Goal: Transaction & Acquisition: Purchase product/service

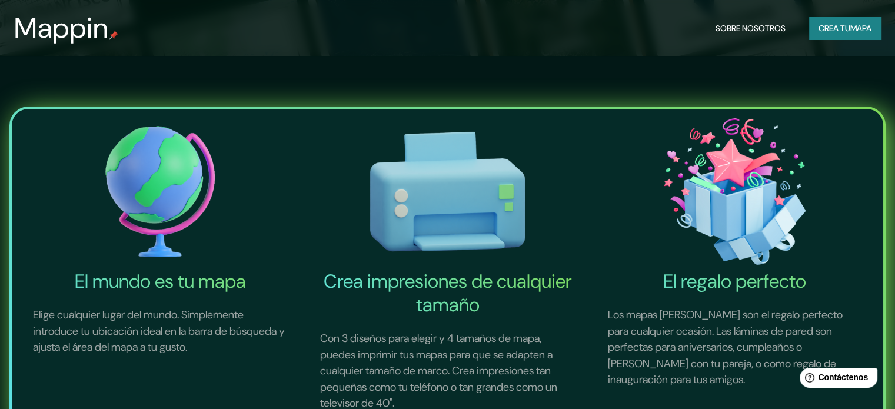
scroll to position [118, 0]
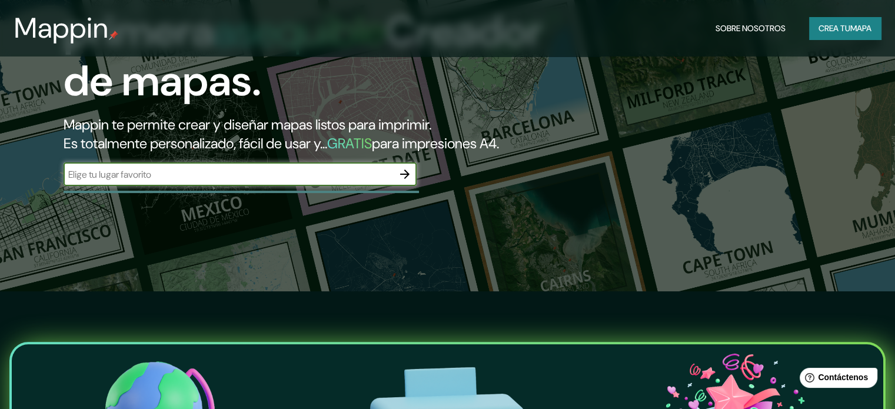
click at [209, 181] on input "text" at bounding box center [229, 175] width 330 height 14
type input "santiago"
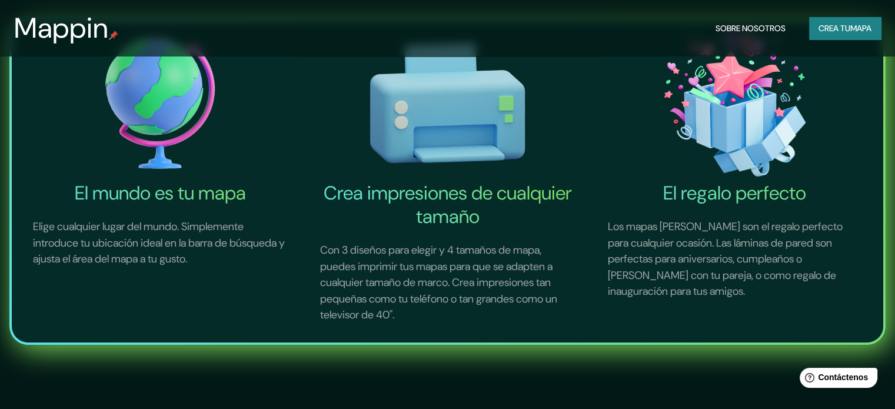
scroll to position [412, 0]
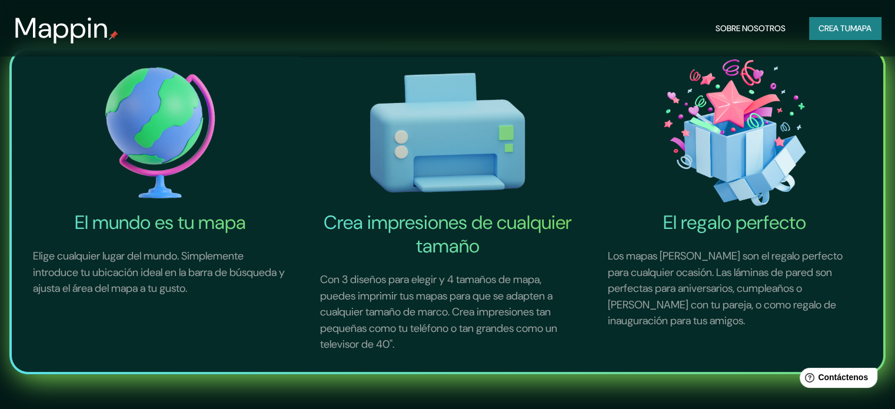
click at [165, 155] on img at bounding box center [160, 133] width 282 height 157
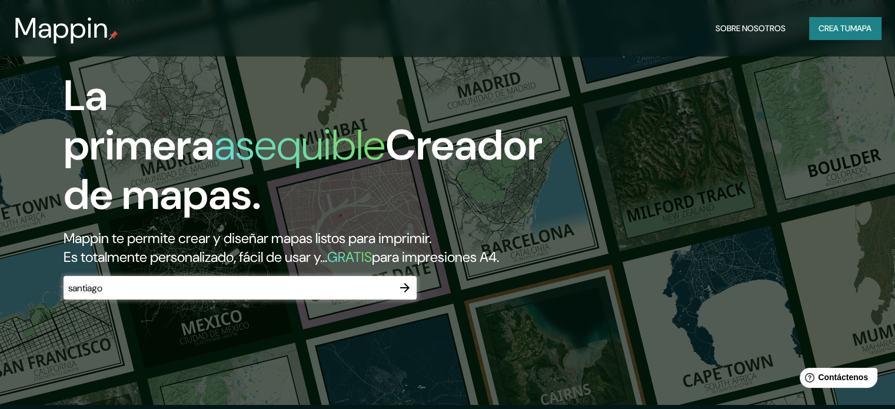
scroll to position [0, 0]
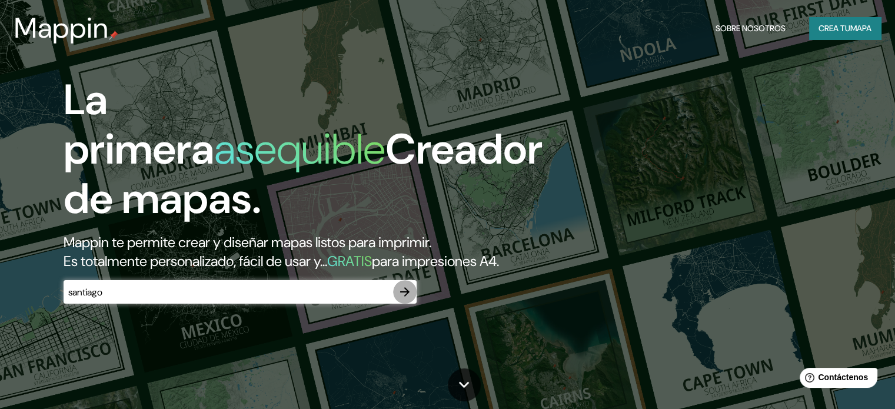
click at [402, 299] on icon "button" at bounding box center [405, 292] width 14 height 14
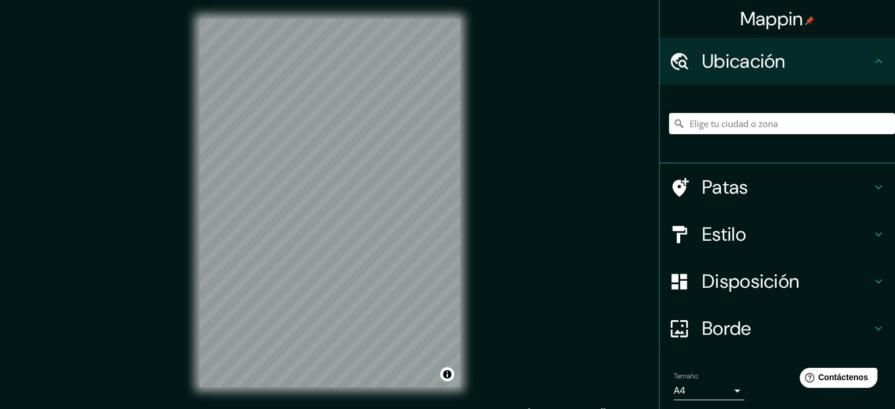
click at [707, 233] on font "Estilo" at bounding box center [724, 234] width 44 height 25
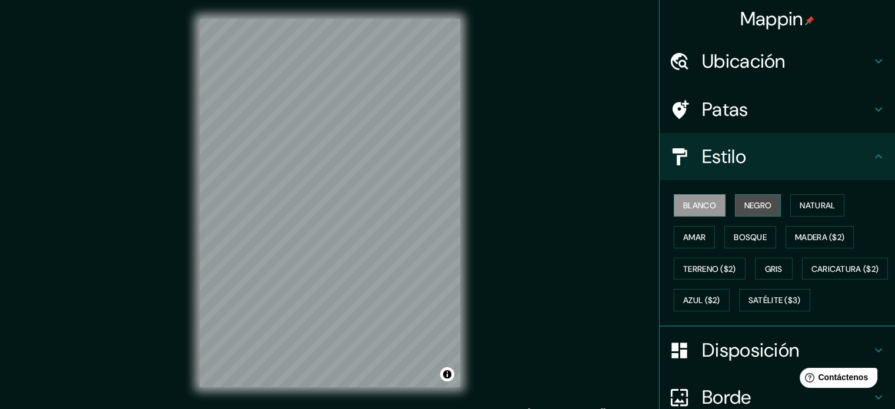
click at [744, 200] on font "Negro" at bounding box center [758, 205] width 28 height 11
click at [716, 207] on button "Blanco" at bounding box center [700, 205] width 52 height 22
click at [705, 261] on font "Terreno ($2)" at bounding box center [709, 268] width 53 height 15
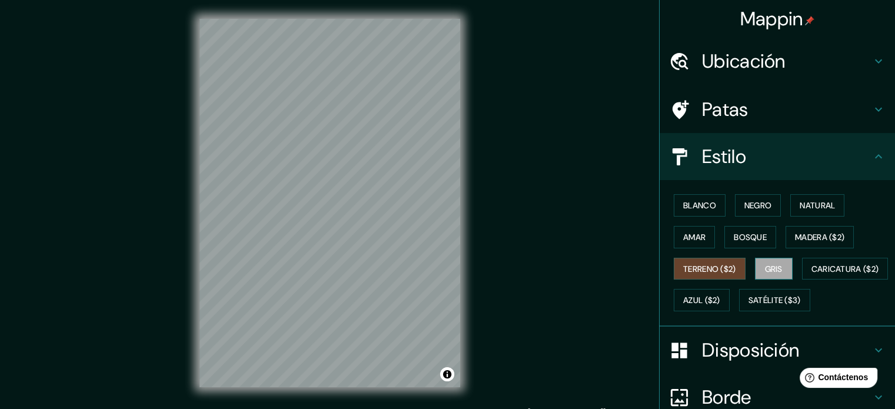
click at [765, 270] on font "Gris" at bounding box center [774, 269] width 18 height 11
click at [714, 264] on font "Terreno ($2)" at bounding box center [709, 269] width 53 height 11
click at [811, 274] on font "Caricatura ($2)" at bounding box center [845, 269] width 68 height 11
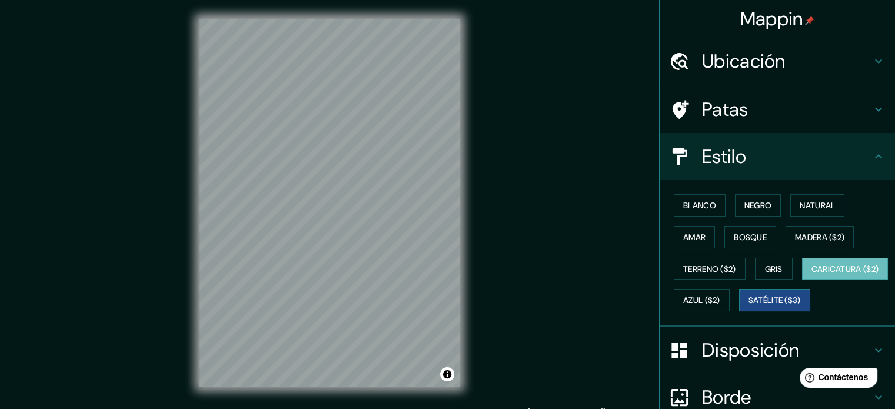
click at [749, 306] on font "Satélite ($3)" at bounding box center [775, 300] width 52 height 11
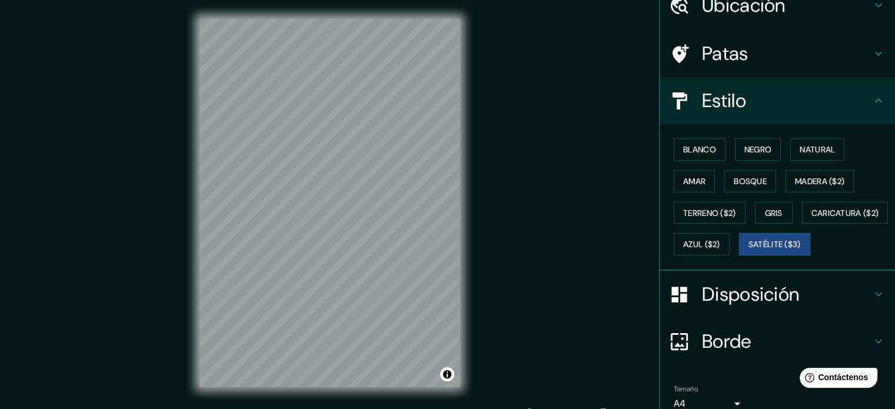
scroll to position [59, 0]
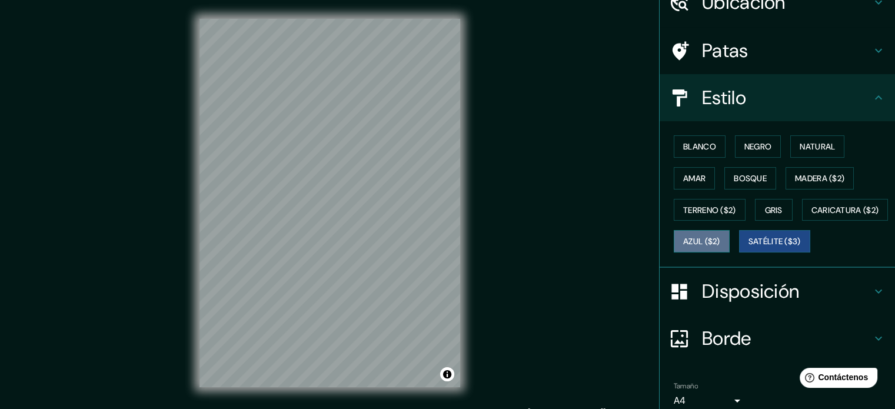
click at [730, 247] on button "Azul ($2)" at bounding box center [702, 241] width 56 height 22
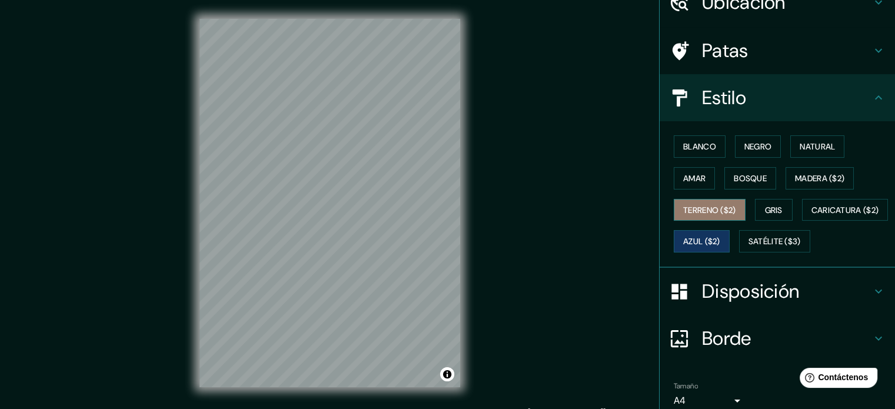
click at [727, 209] on font "Terreno ($2)" at bounding box center [709, 210] width 53 height 11
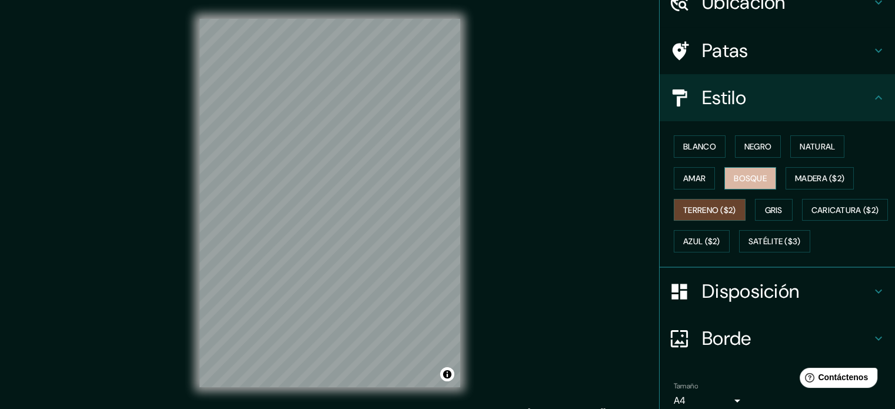
click at [756, 183] on font "Bosque" at bounding box center [750, 178] width 33 height 15
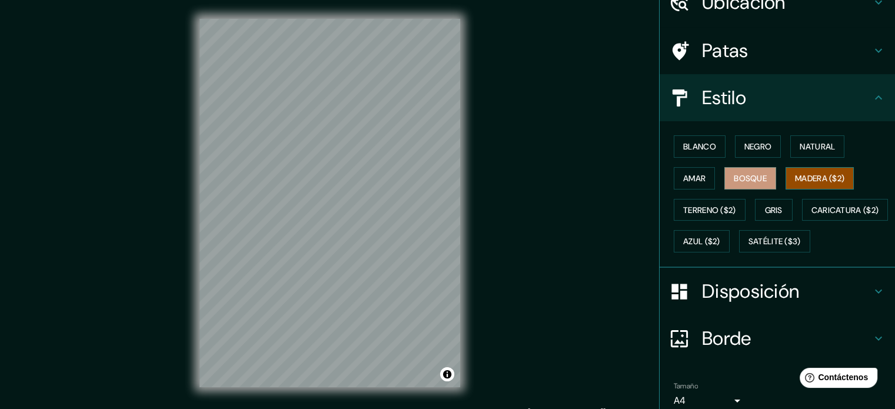
click at [800, 180] on font "Madera ($2)" at bounding box center [819, 178] width 49 height 11
click at [697, 141] on font "Blanco" at bounding box center [699, 146] width 33 height 11
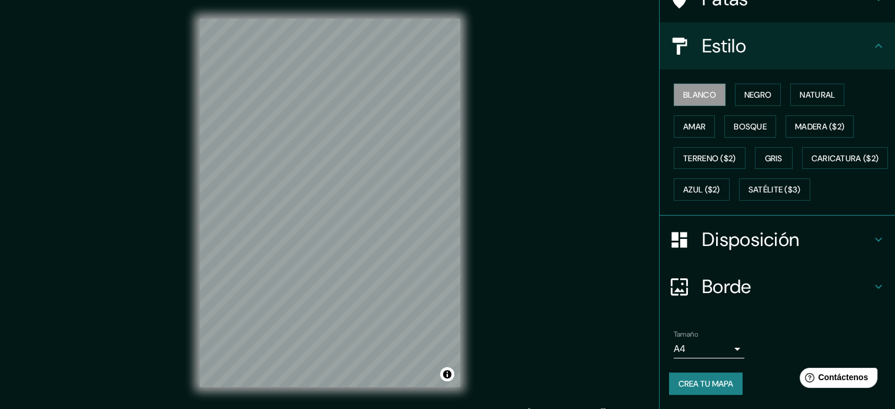
click at [718, 274] on font "Borde" at bounding box center [726, 286] width 49 height 25
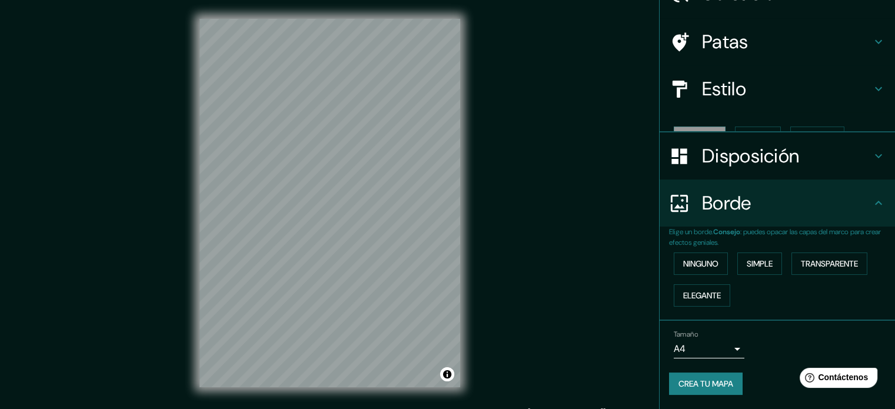
scroll to position [47, 0]
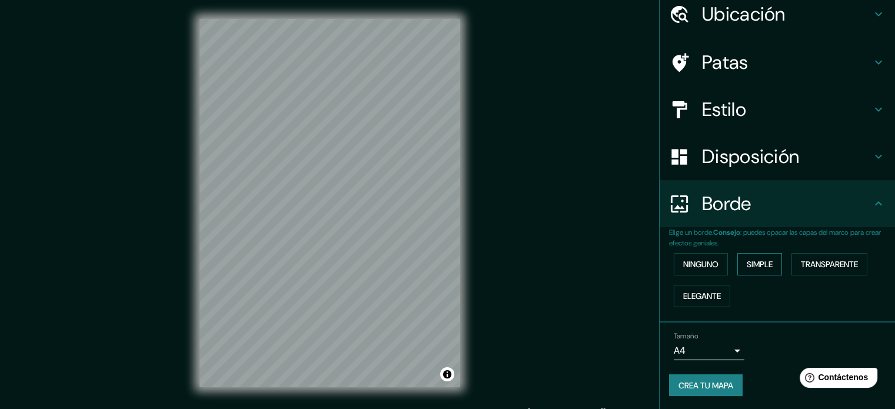
click at [737, 272] on button "Simple" at bounding box center [759, 264] width 45 height 22
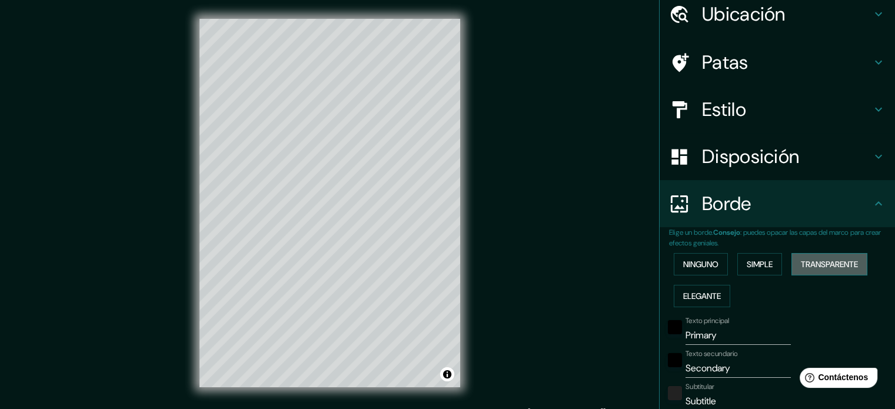
click at [791, 262] on button "Transparente" at bounding box center [829, 264] width 76 height 22
click at [699, 262] on font "Ninguno" at bounding box center [700, 264] width 35 height 11
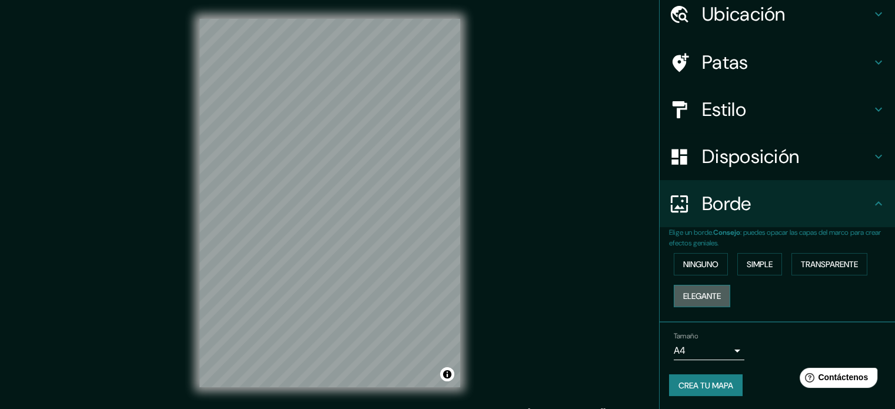
click at [706, 295] on font "Elegante" at bounding box center [702, 296] width 38 height 11
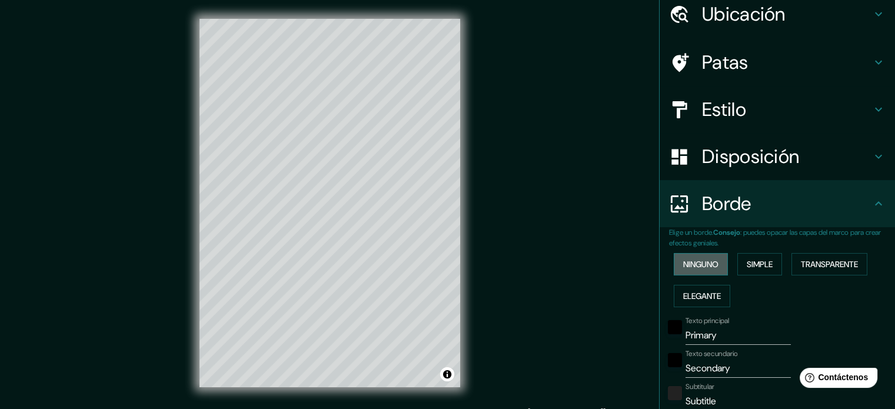
click at [699, 262] on font "Ninguno" at bounding box center [700, 264] width 35 height 11
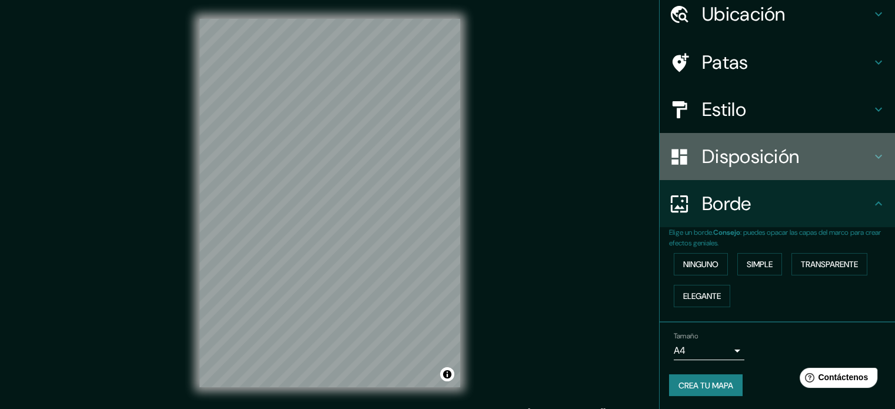
click at [734, 134] on div "Disposición" at bounding box center [777, 156] width 235 height 47
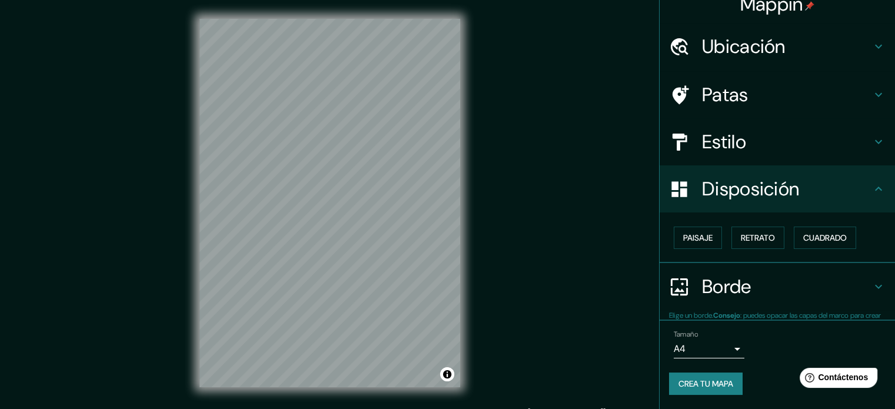
scroll to position [14, 0]
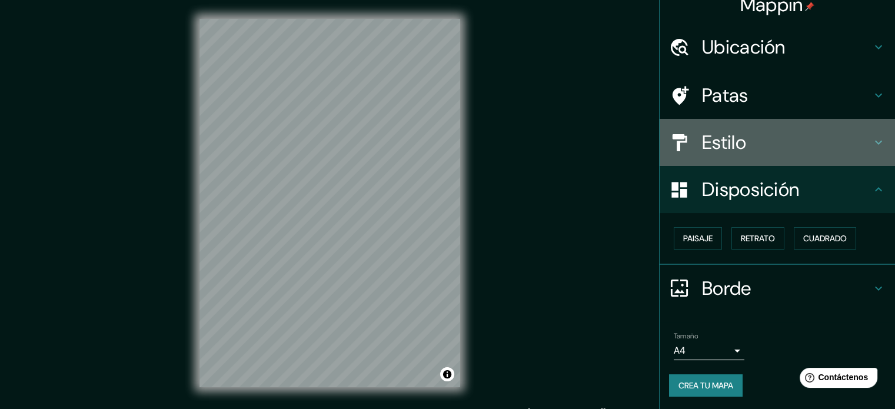
click at [739, 133] on h4 "Estilo" at bounding box center [786, 143] width 169 height 24
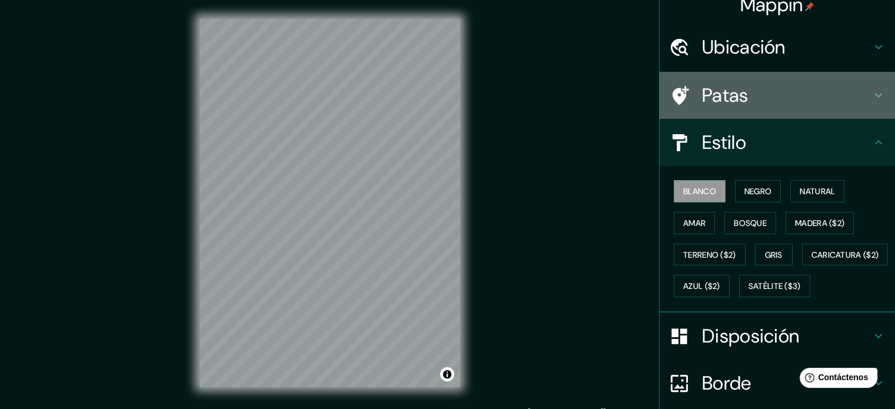
click at [747, 113] on div "Patas" at bounding box center [777, 95] width 235 height 47
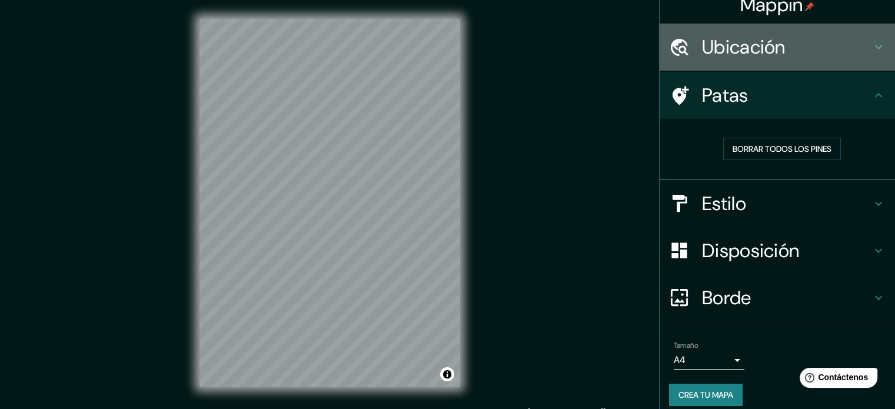
click at [752, 59] on font "Ubicación" at bounding box center [744, 47] width 84 height 25
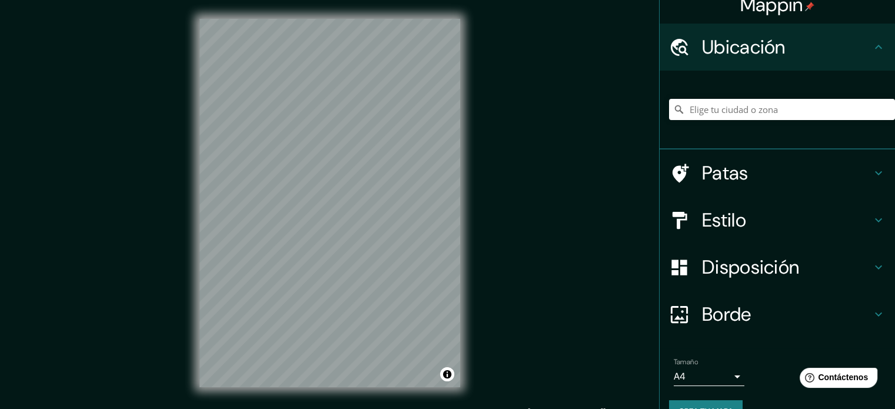
click at [779, 229] on h4 "Estilo" at bounding box center [786, 220] width 169 height 24
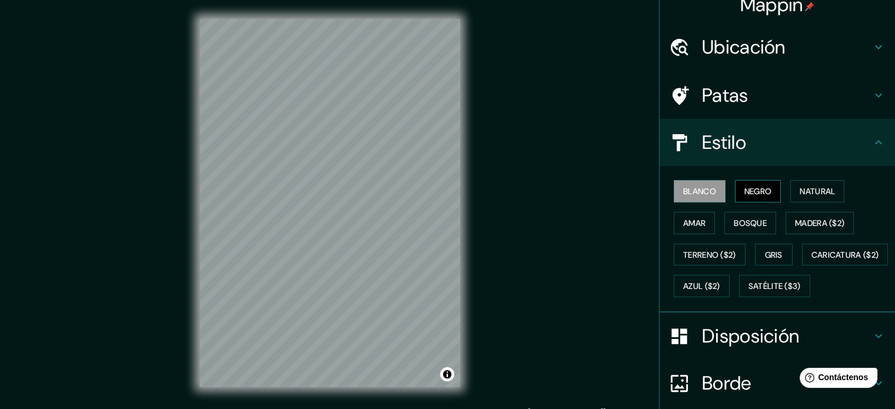
click at [760, 187] on font "Negro" at bounding box center [758, 191] width 28 height 11
click at [805, 195] on font "Natural" at bounding box center [817, 191] width 35 height 11
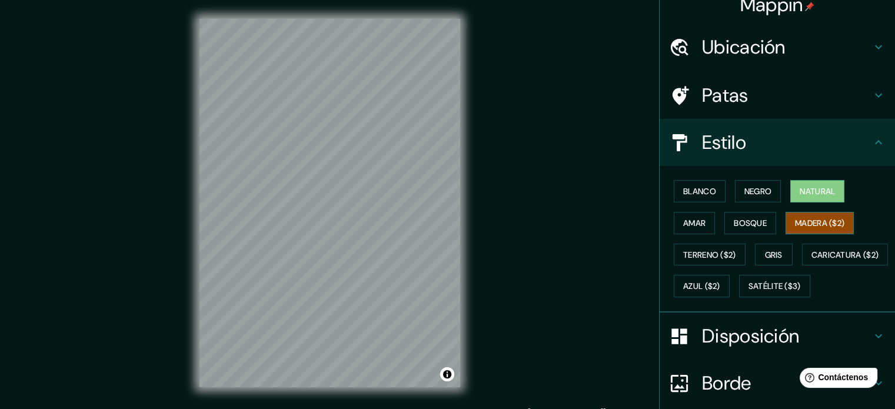
click at [795, 218] on font "Madera ($2)" at bounding box center [819, 223] width 49 height 11
click at [754, 215] on font "Bosque" at bounding box center [750, 222] width 33 height 15
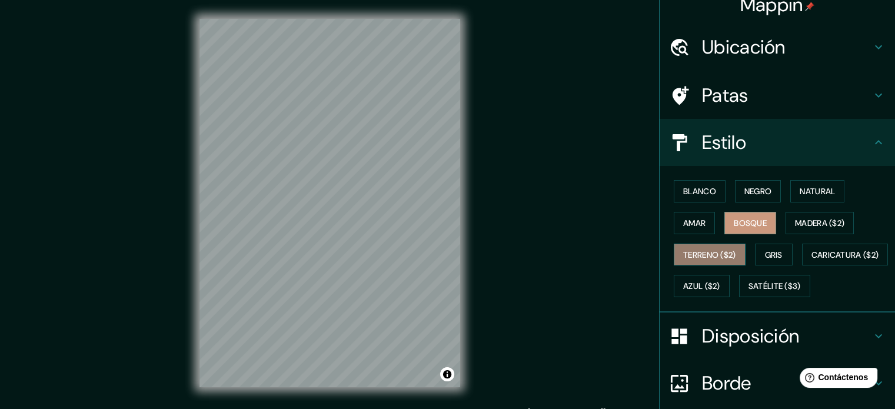
click at [720, 251] on font "Terreno ($2)" at bounding box center [709, 255] width 53 height 11
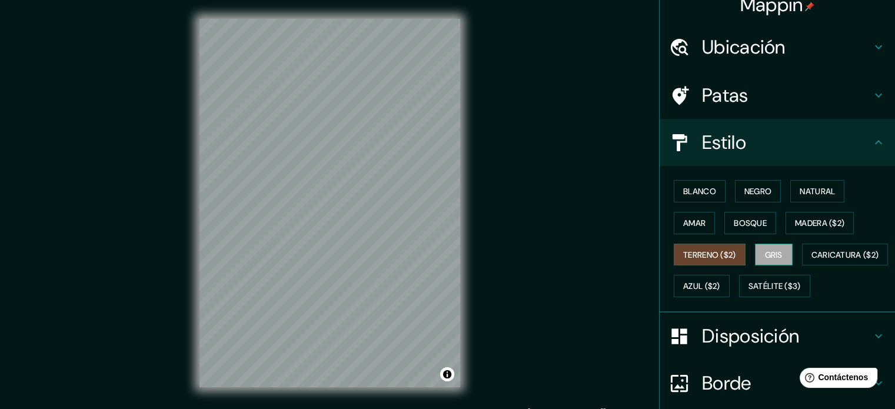
click at [755, 250] on button "Gris" at bounding box center [774, 255] width 38 height 22
click at [791, 192] on button "Natural" at bounding box center [817, 191] width 54 height 22
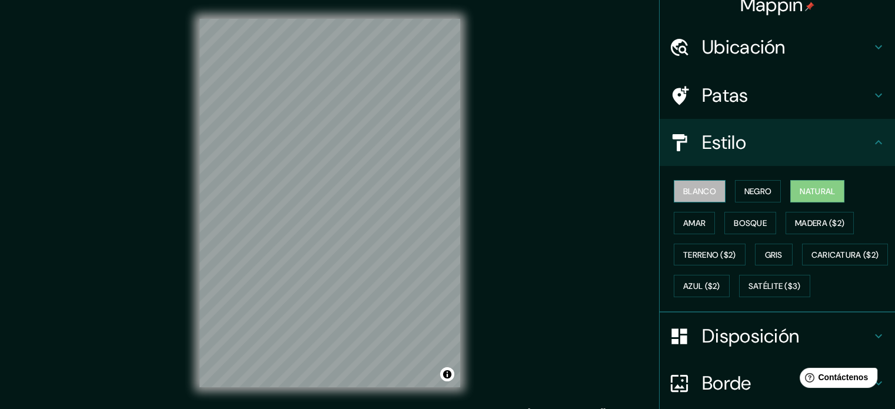
click at [683, 192] on font "Blanco" at bounding box center [699, 191] width 33 height 11
click at [832, 193] on button "Natural" at bounding box center [817, 191] width 54 height 22
click at [802, 266] on button "Caricatura ($2)" at bounding box center [845, 255] width 87 height 22
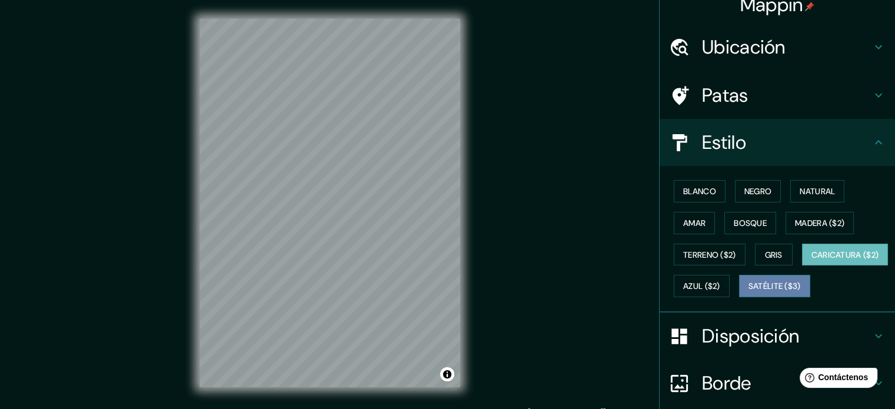
click at [749, 292] on font "Satélite ($3)" at bounding box center [775, 286] width 52 height 11
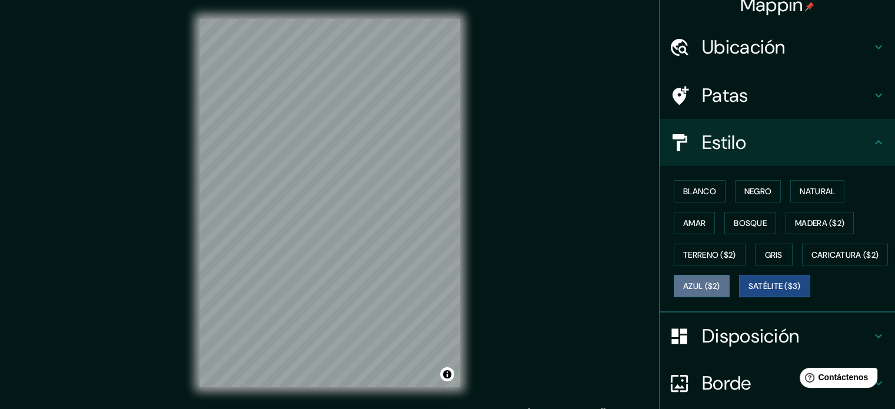
click at [720, 287] on font "Azul ($2)" at bounding box center [701, 286] width 37 height 11
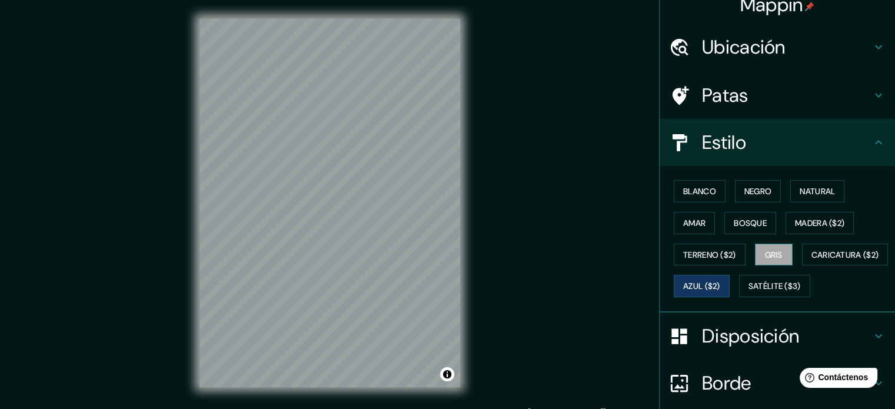
click at [766, 252] on font "Gris" at bounding box center [774, 255] width 18 height 11
click at [747, 226] on font "Bosque" at bounding box center [750, 223] width 33 height 11
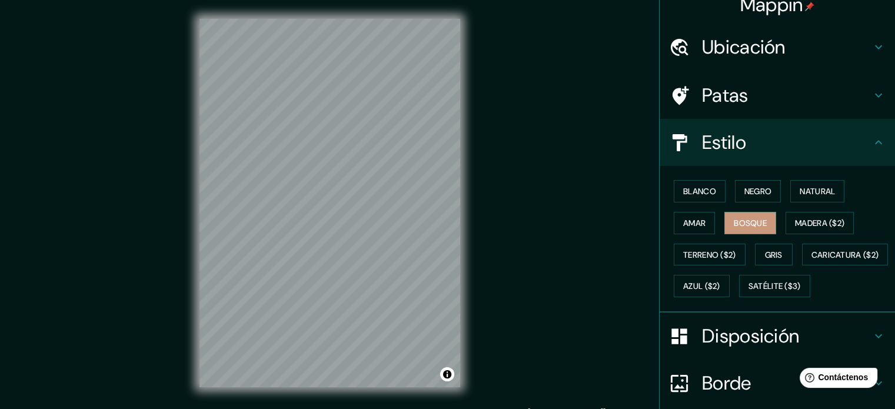
click at [711, 223] on div "Blanco Negro Natural Amar Bosque Madera ($2) Terreno ($2) Gris Caricatura ($2) …" at bounding box center [782, 238] width 226 height 127
click at [700, 224] on button "Amar" at bounding box center [694, 223] width 41 height 22
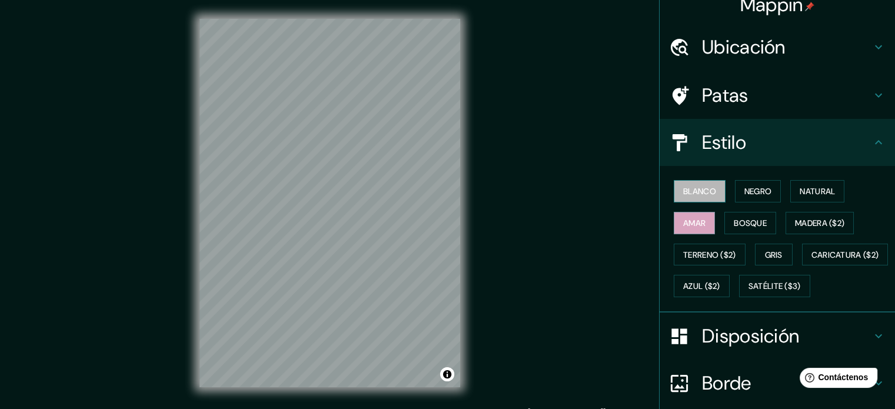
click at [700, 198] on button "Blanco" at bounding box center [700, 191] width 52 height 22
click at [766, 194] on button "Negro" at bounding box center [758, 191] width 46 height 22
click at [692, 219] on font "Amar" at bounding box center [694, 223] width 22 height 11
click at [697, 195] on font "Blanco" at bounding box center [699, 191] width 33 height 11
click at [782, 185] on div "Blanco Negro Natural Amar Bosque Madera ($2) Terreno ($2) Gris Caricatura ($2) …" at bounding box center [782, 238] width 226 height 127
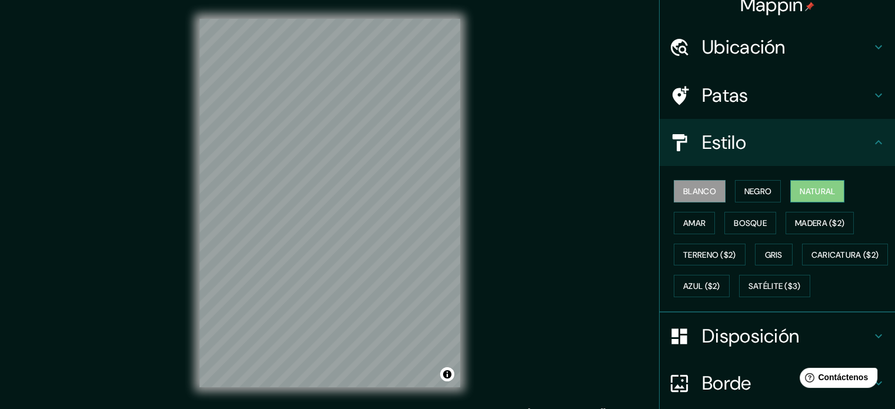
click at [800, 192] on font "Natural" at bounding box center [817, 191] width 35 height 11
click at [759, 212] on button "Bosque" at bounding box center [750, 223] width 52 height 22
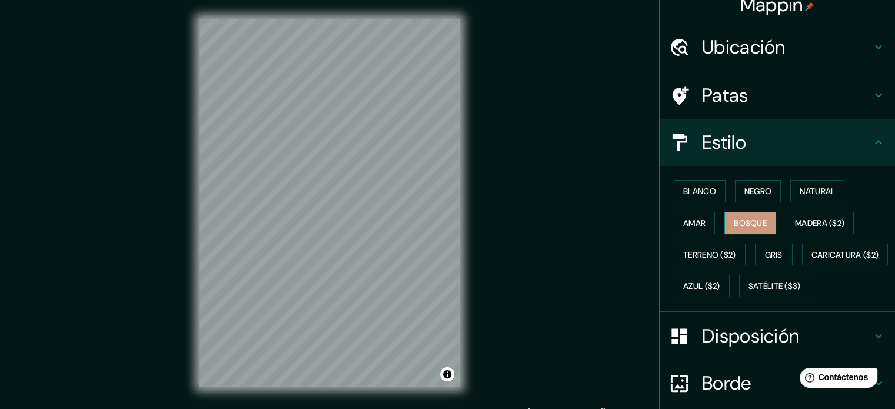
click at [759, 212] on button "Bosque" at bounding box center [750, 223] width 52 height 22
